Goal: Information Seeking & Learning: Understand process/instructions

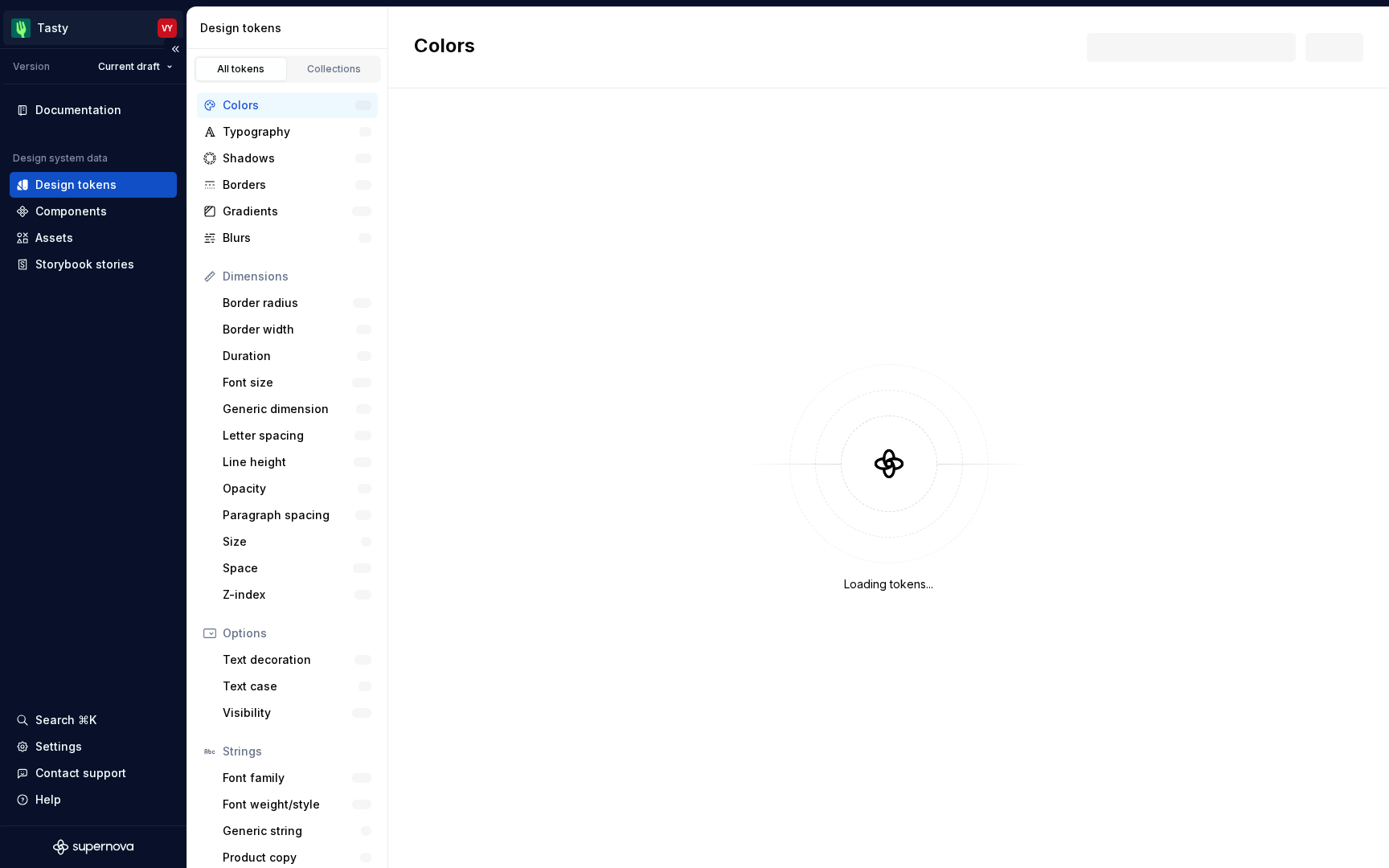
click at [170, 33] on html "Tasty VY Version Current draft Documentation Design system data Design tokens C…" at bounding box center [694, 434] width 1389 height 868
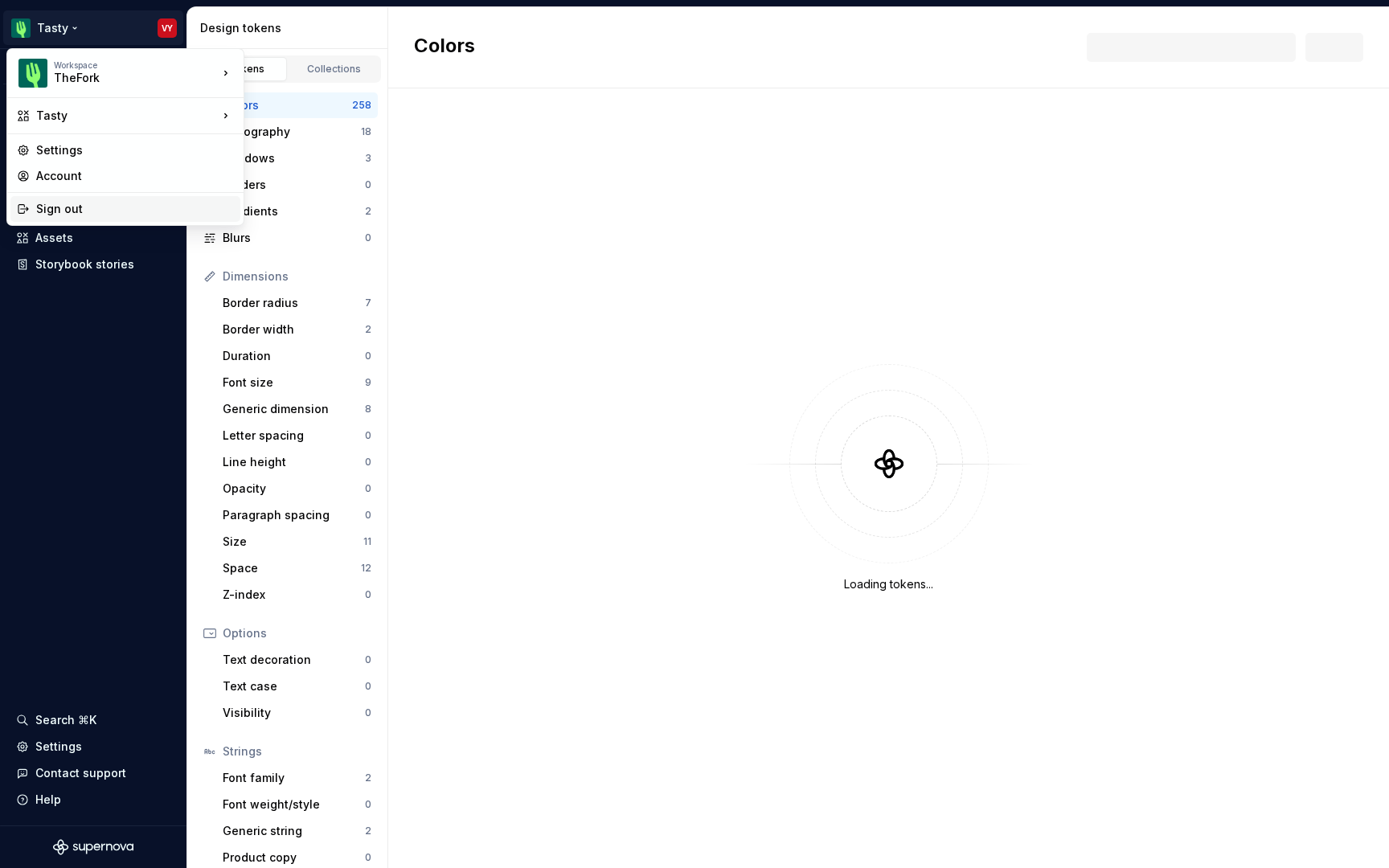
click at [77, 207] on div "Sign out" at bounding box center [134, 209] width 197 height 16
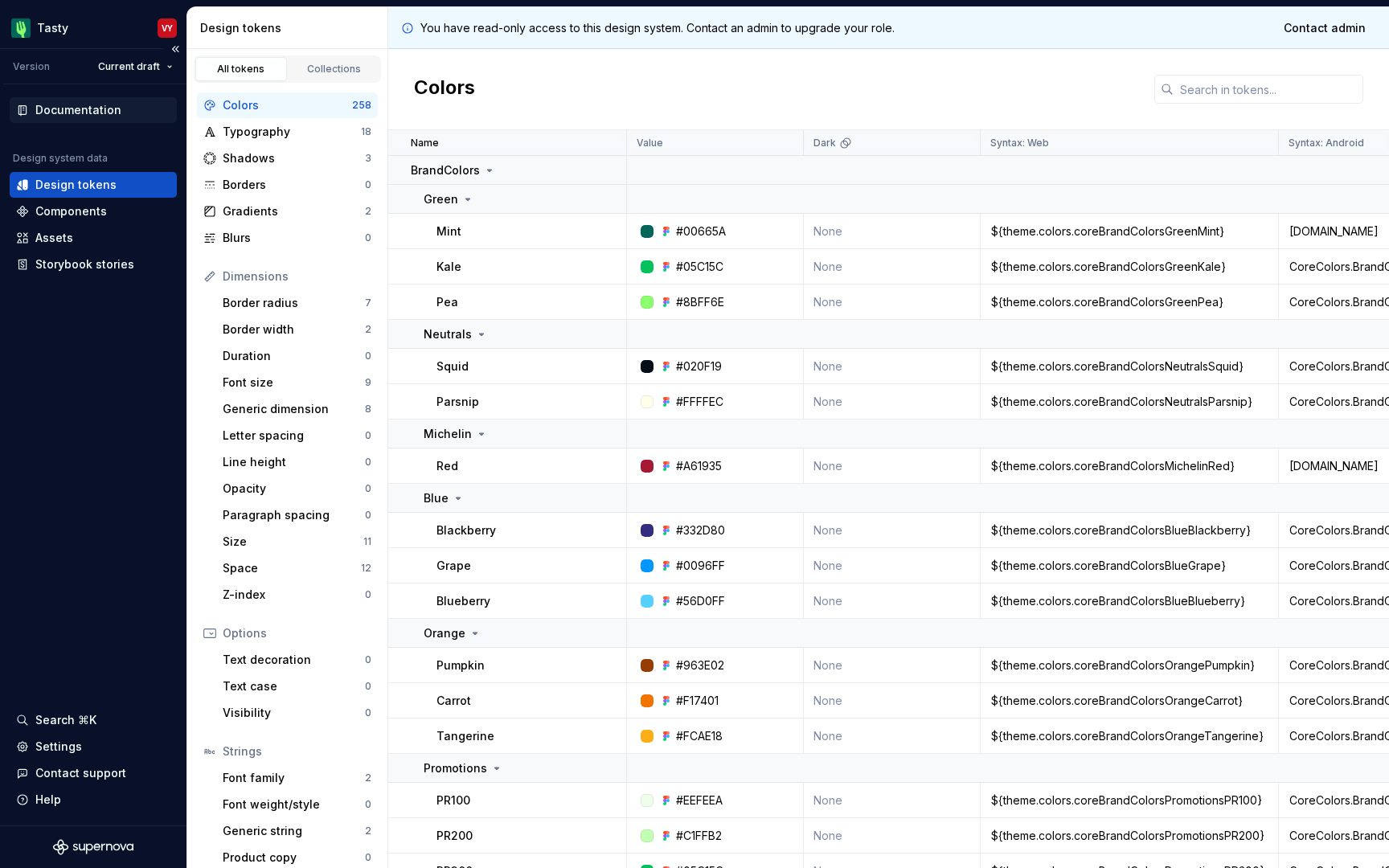
click at [102, 112] on div "Documentation" at bounding box center [79, 111] width 86 height 16
